Goal: Find specific page/section: Find specific page/section

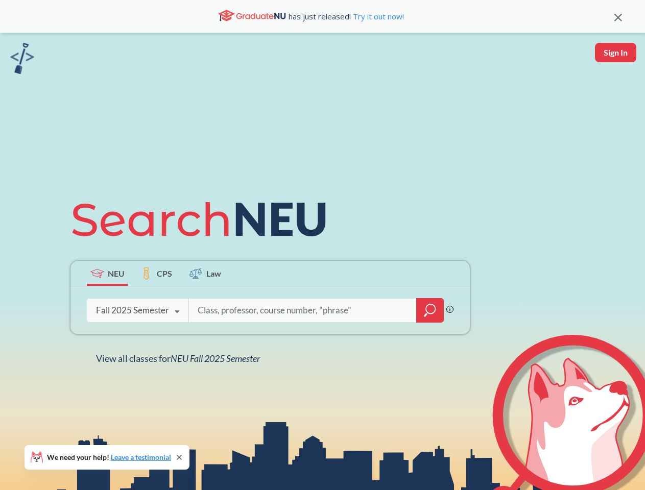
click at [322, 245] on icon at bounding box center [203, 219] width 266 height 57
click at [618, 16] on icon at bounding box center [618, 18] width 8 height 8
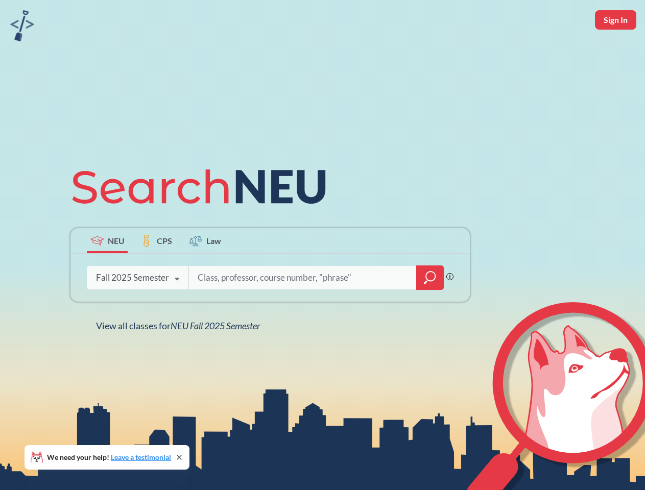
click at [615, 53] on div "NEU CPS Law Phrase search guarantees the exact search appears in the results. E…" at bounding box center [322, 245] width 645 height 490
click at [107, 273] on div "Fall 2025 Semester" at bounding box center [132, 277] width 73 height 11
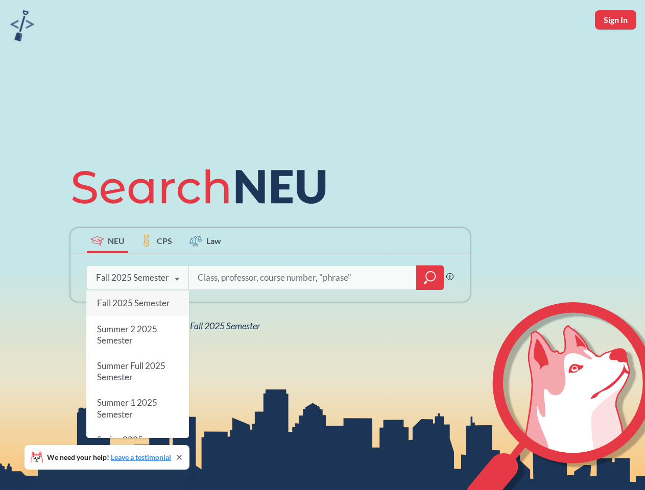
click at [156, 273] on div "Fall 2025 Semester" at bounding box center [132, 277] width 73 height 11
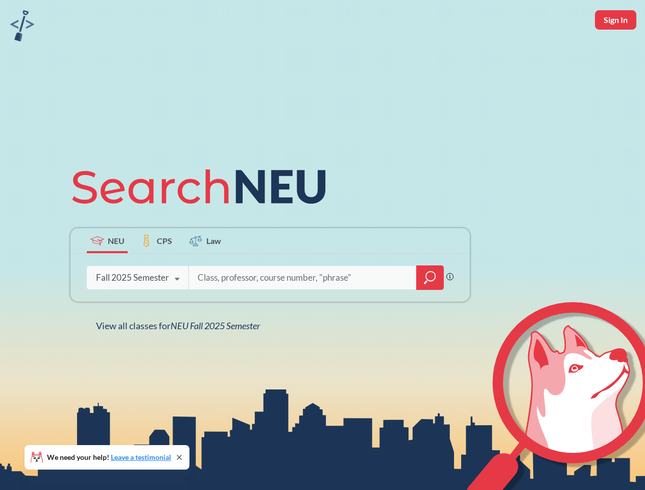
click at [205, 273] on input "search" at bounding box center [303, 277] width 212 height 21
click at [430, 310] on div "NEU CPS Law Phrase search guarantees the exact search appears in the results. E…" at bounding box center [269, 245] width 411 height 174
click at [137, 310] on div "NEU CPS Law Phrase search guarantees the exact search appears in the results. E…" at bounding box center [269, 245] width 411 height 174
click at [177, 312] on div "NEU CPS Law Phrase search guarantees the exact search appears in the results. E…" at bounding box center [269, 245] width 411 height 174
click at [180, 358] on div "NEU CPS Law Phrase search guarantees the exact search appears in the results. E…" at bounding box center [322, 245] width 645 height 490
